Goal: Communication & Community: Answer question/provide support

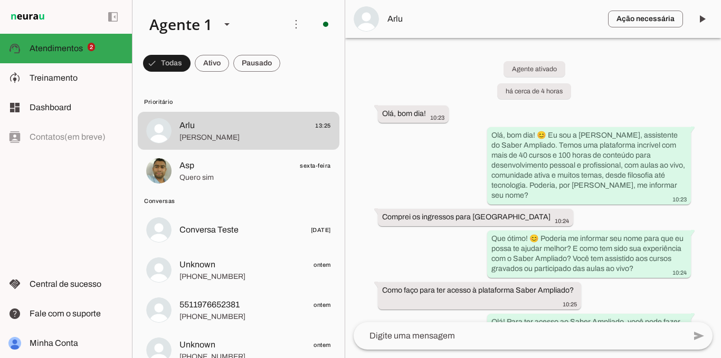
scroll to position [892, 0]
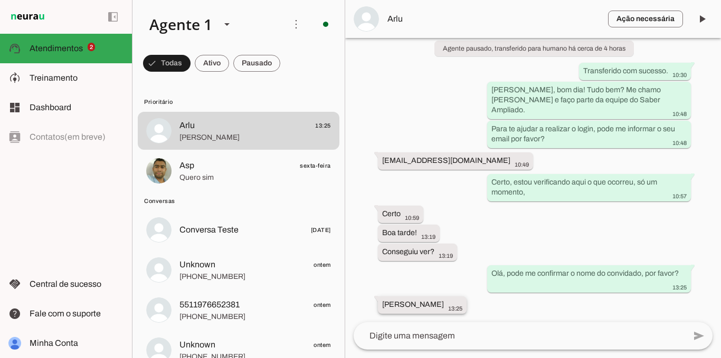
drag, startPoint x: 382, startPoint y: 304, endPoint x: 476, endPoint y: 304, distance: 93.4
click at [462, 304] on div "[PERSON_NAME] 13:25" at bounding box center [422, 306] width 80 height 13
click at [473, 335] on textarea at bounding box center [519, 336] width 331 height 13
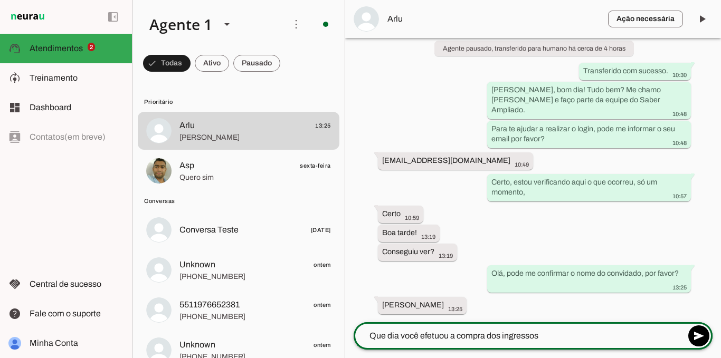
drag, startPoint x: 584, startPoint y: 337, endPoint x: 628, endPoint y: 347, distance: 44.9
click at [584, 337] on textarea "Que dia você efetuou a compra dos ingressos" at bounding box center [519, 336] width 331 height 13
type textarea "Que dia você efetuou a compra dos ingressos"
type md-outlined-text-field "Que dia você efetuou a compra dos ingressos"
click at [699, 337] on span at bounding box center [698, 336] width 25 height 25
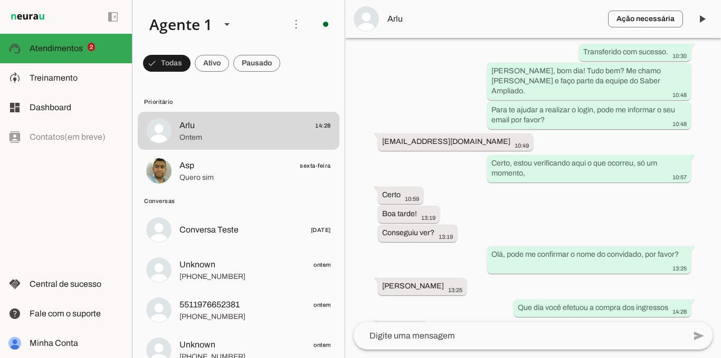
scroll to position [935, 0]
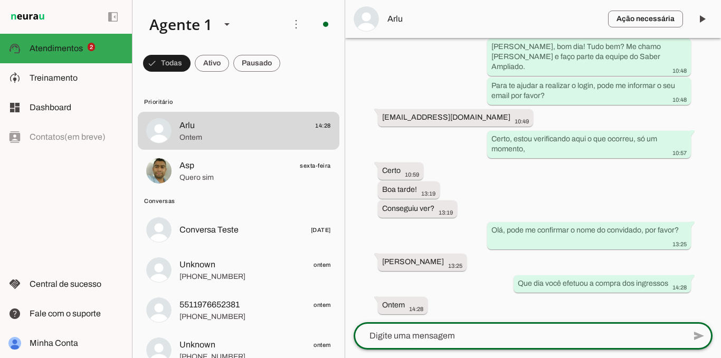
click at [510, 336] on textarea at bounding box center [519, 336] width 331 height 13
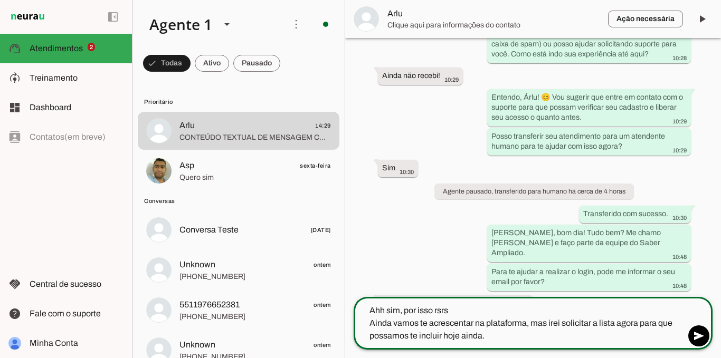
scroll to position [1046, 0]
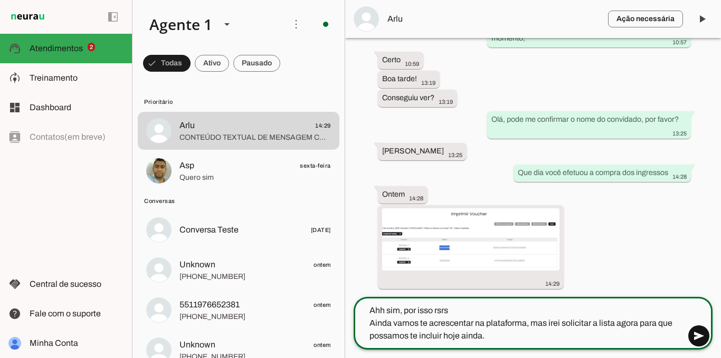
type textarea "Ahh sim, por isso rsrs Ainda vamos te acrescentar na plataforma, mas irei solic…"
type md-outlined-text-field "Ahh sim, por isso rsrs Ainda vamos te acrescentar na plataforma, mas irei solic…"
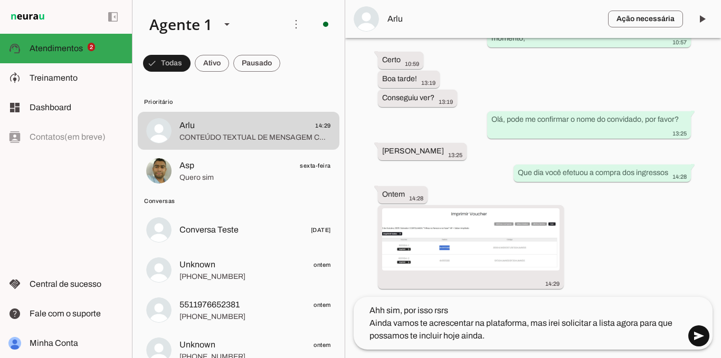
click at [695, 337] on span at bounding box center [698, 336] width 25 height 25
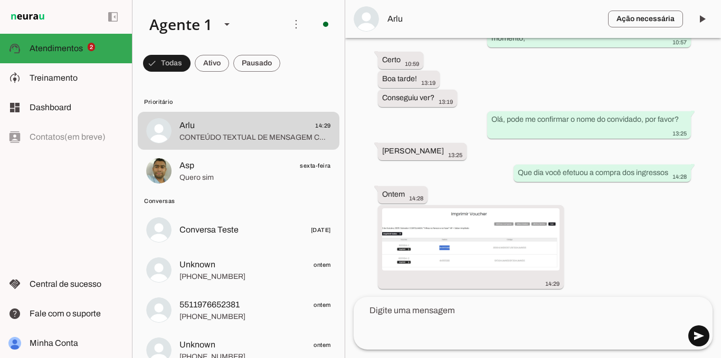
scroll to position [1060, 0]
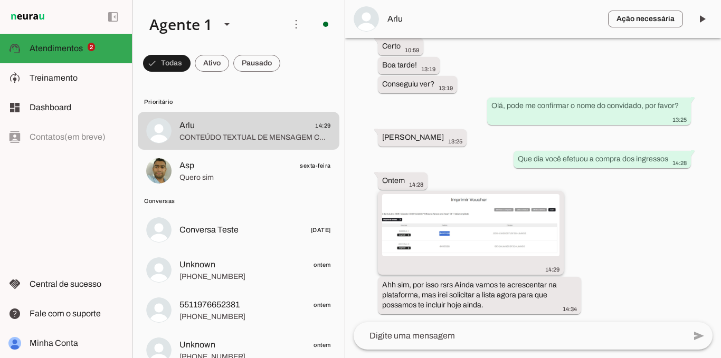
click at [446, 228] on img at bounding box center [470, 225] width 177 height 62
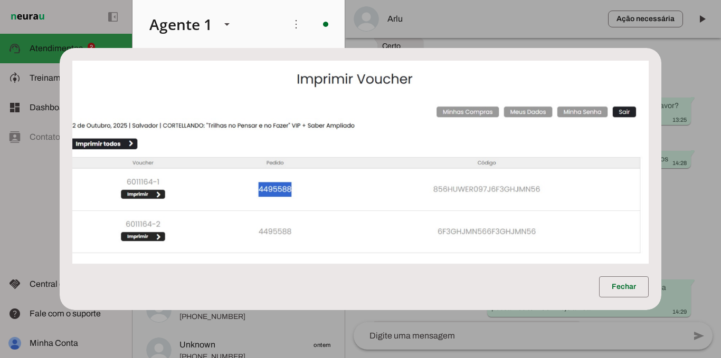
scroll to position [1063, 0]
click at [610, 287] on span at bounding box center [624, 286] width 50 height 25
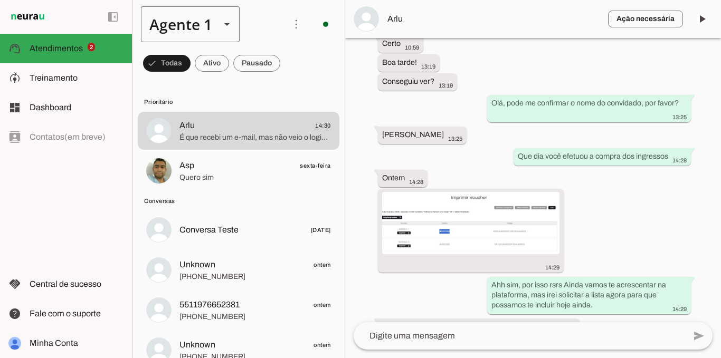
scroll to position [1094, 0]
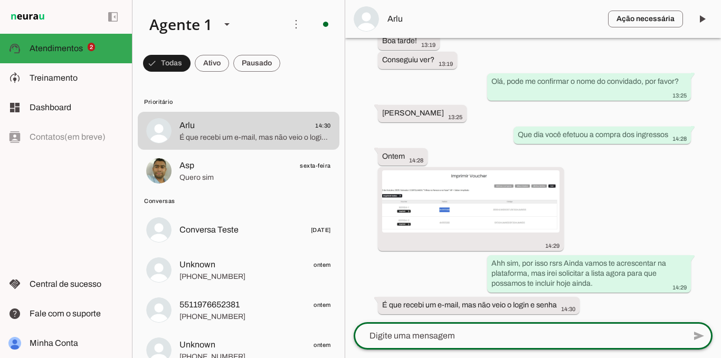
click at [446, 338] on textarea at bounding box center [519, 336] width 331 height 13
type textarea "Pode me mandar um print desse email, por favor?"
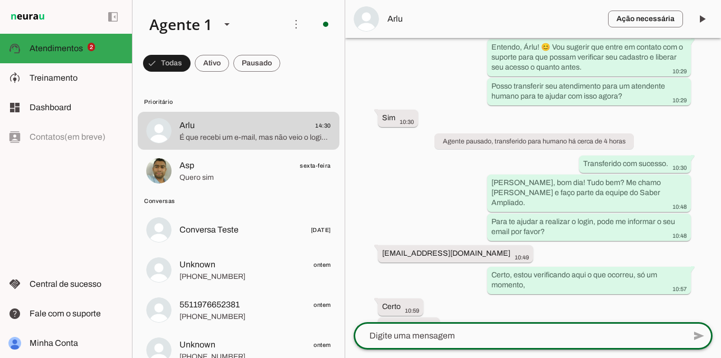
scroll to position [1116, 0]
